Goal: Book appointment/travel/reservation

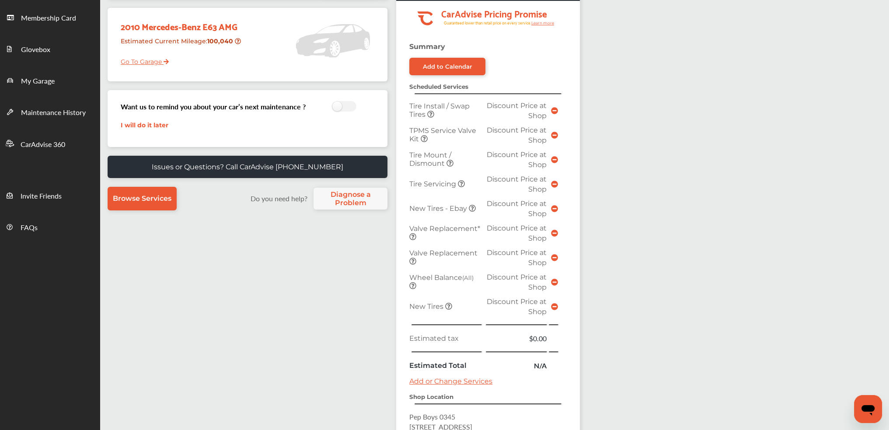
scroll to position [289, 0]
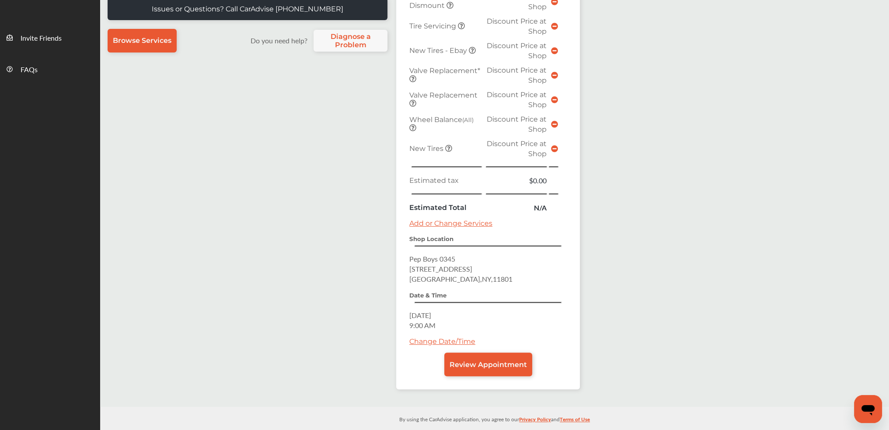
click at [423, 337] on link "Change Date/Time" at bounding box center [442, 341] width 66 height 8
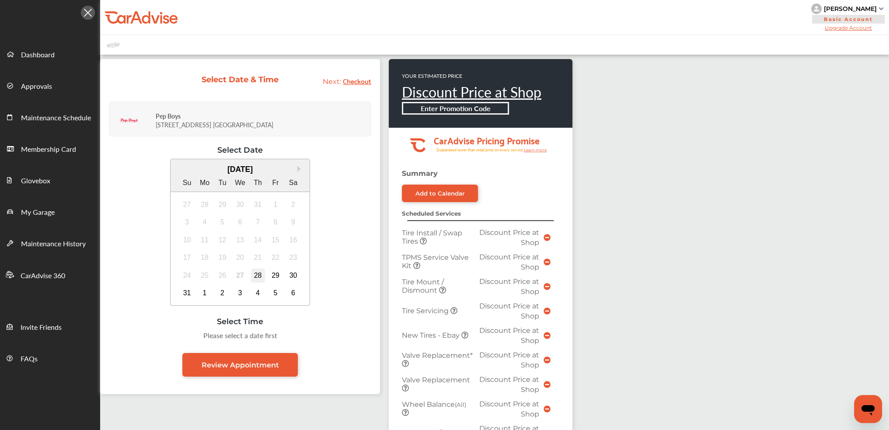
click at [262, 276] on div "28" at bounding box center [258, 276] width 14 height 14
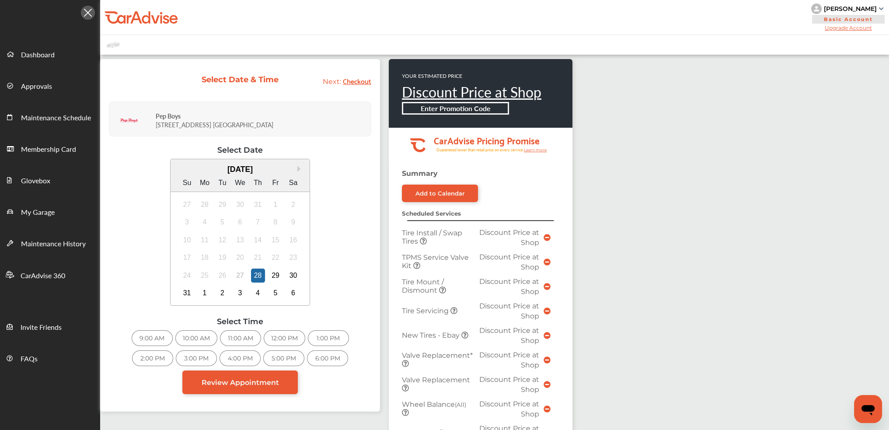
click at [149, 338] on div "9:00 AM" at bounding box center [152, 338] width 41 height 16
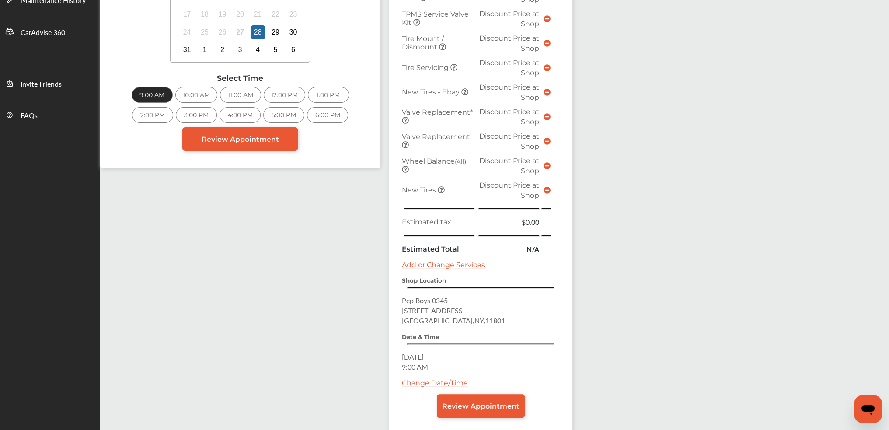
scroll to position [262, 0]
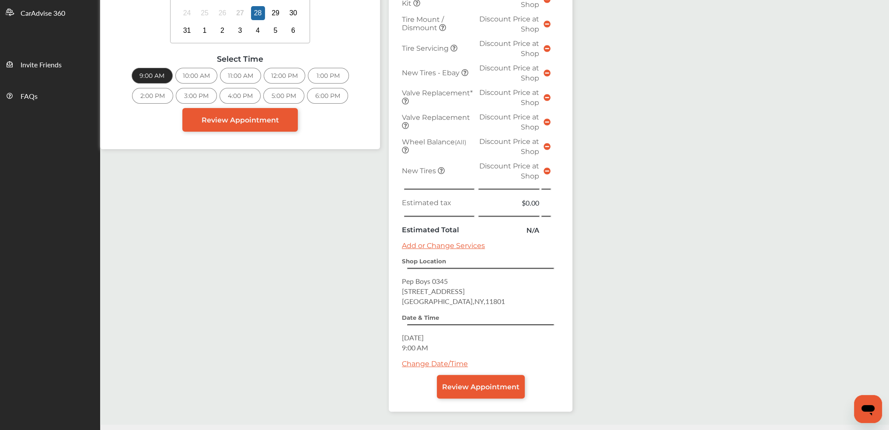
click at [705, 63] on div "Select Date & Time Next: Checkout Pep Boys 15 E. OLD COUNTRY RD [GEOGRAPHIC_DAT…" at bounding box center [494, 108] width 789 height 632
click at [234, 119] on span "Review Appointment" at bounding box center [240, 120] width 77 height 8
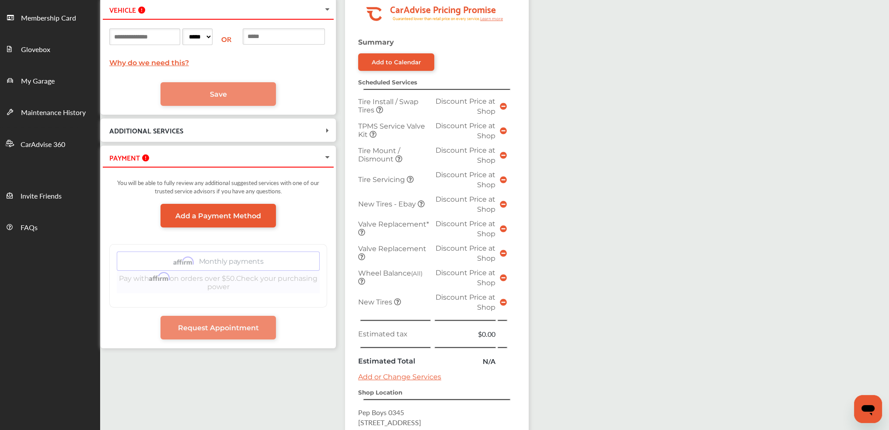
scroll to position [87, 0]
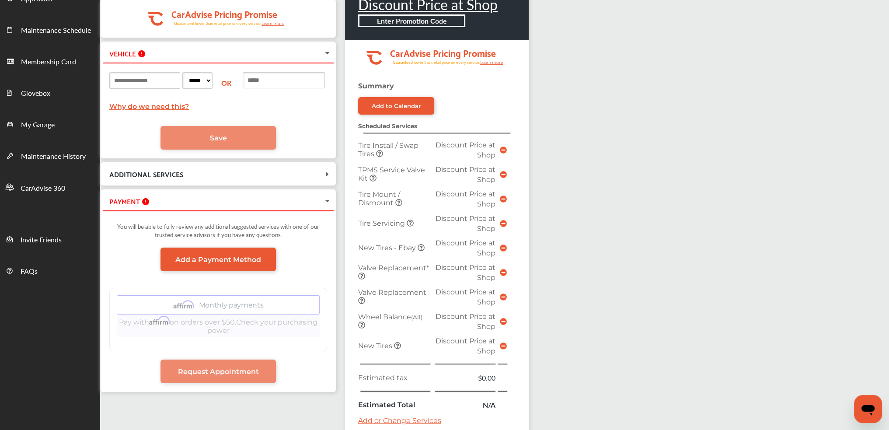
click at [336, 190] on div "PAYMENT You will be able to fully review any additional suggested services with…" at bounding box center [218, 290] width 236 height 203
click at [323, 179] on span "ADDITIONAL SERVICES" at bounding box center [213, 174] width 220 height 12
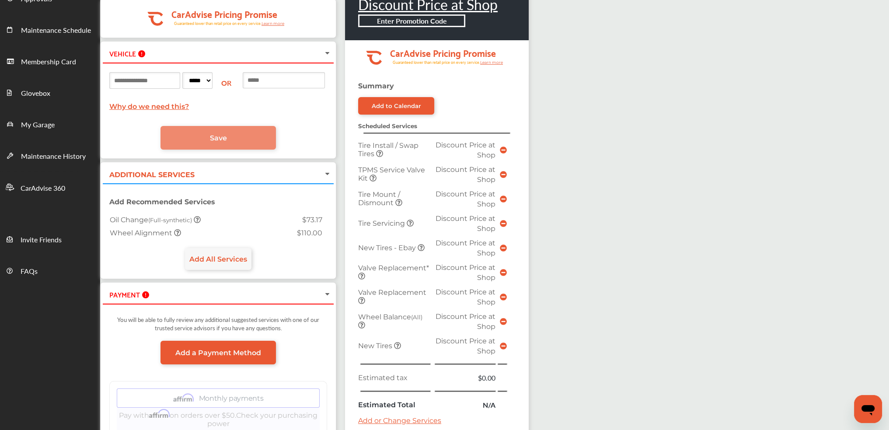
click at [323, 172] on span "ADDITIONAL SERVICES" at bounding box center [213, 174] width 220 height 12
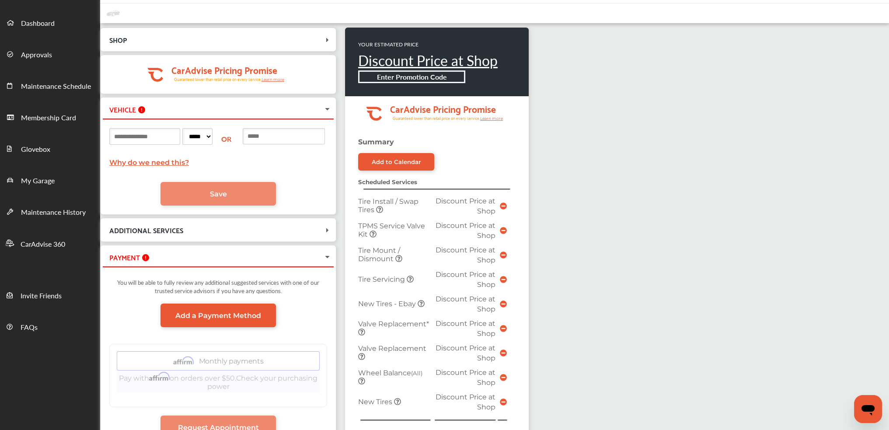
scroll to position [0, 0]
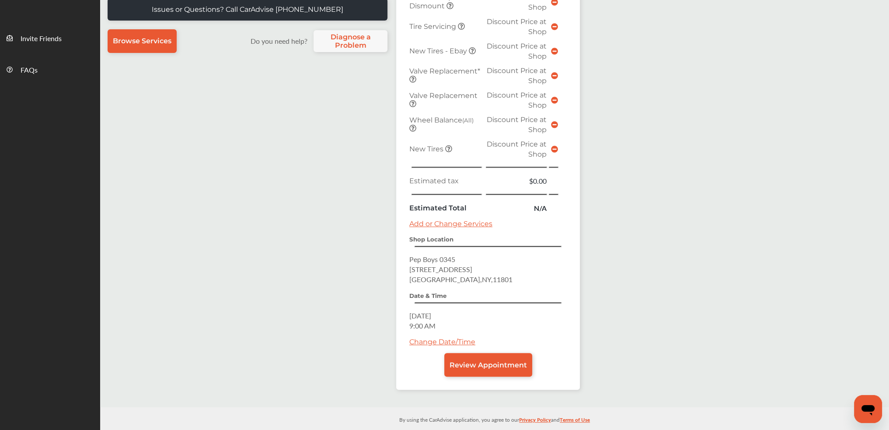
scroll to position [289, 0]
click at [478, 360] on span "Review Appointment" at bounding box center [488, 364] width 77 height 8
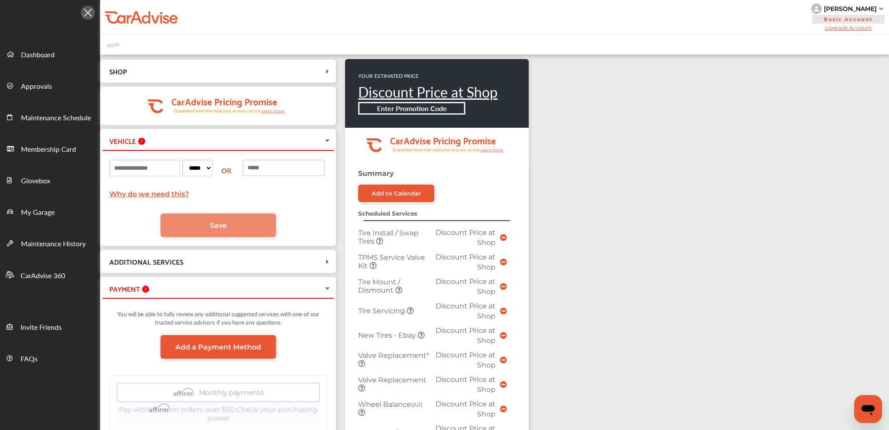
click at [635, 274] on div "SHOP Pep Boys 15 E. Old Country Rd Hicksville , NY 11801 Thursday, Aug 28, 2025…" at bounding box center [494, 371] width 789 height 632
click at [680, 202] on div "SHOP Pep Boys 15 E. Old Country Rd Hicksville , NY 11801 Thursday, Aug 28, 2025…" at bounding box center [494, 371] width 789 height 632
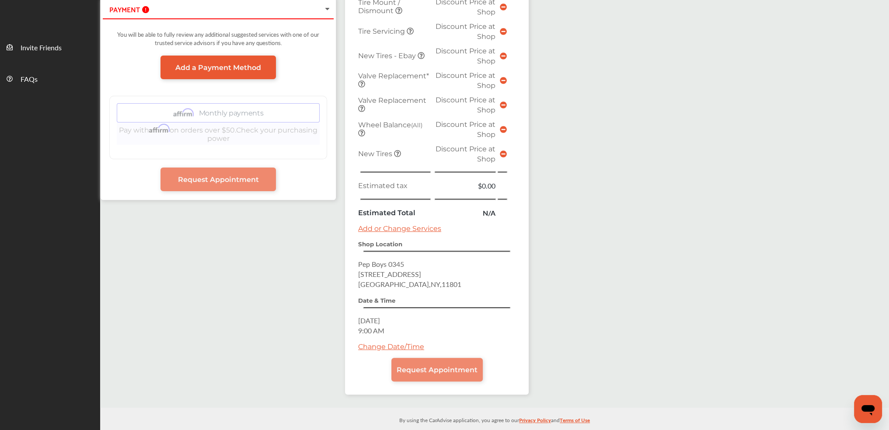
scroll to position [280, 0]
click at [252, 292] on div "SHOP Pep Boys 15 E. Old Country Rd Hicksville , NY 11801 Thursday, Aug 28, 2025…" at bounding box center [339, 91] width 478 height 624
